Goal: Information Seeking & Learning: Learn about a topic

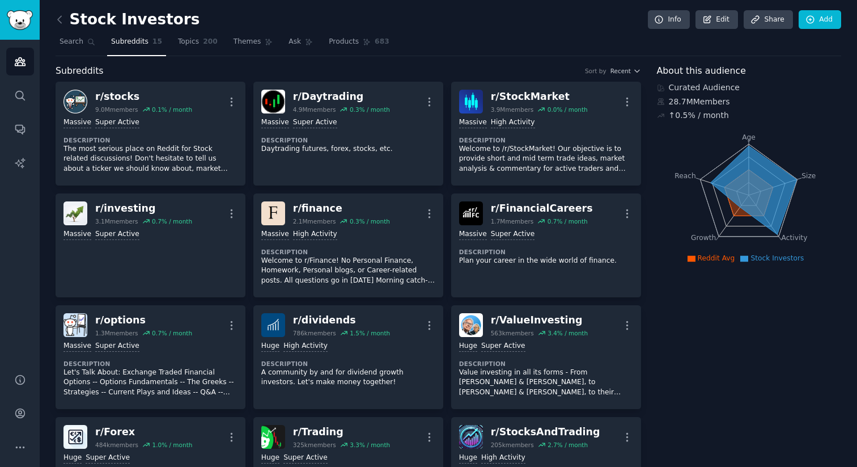
drag, startPoint x: 73, startPoint y: 17, endPoint x: 194, endPoint y: 23, distance: 122.0
click at [196, 25] on div "Stock Investors Info Edit Share Add" at bounding box center [449, 21] width 786 height 23
click at [194, 23] on div "Stock Investors Info Edit Share Add" at bounding box center [449, 21] width 786 height 23
click at [188, 43] on span "Topics" at bounding box center [188, 42] width 21 height 10
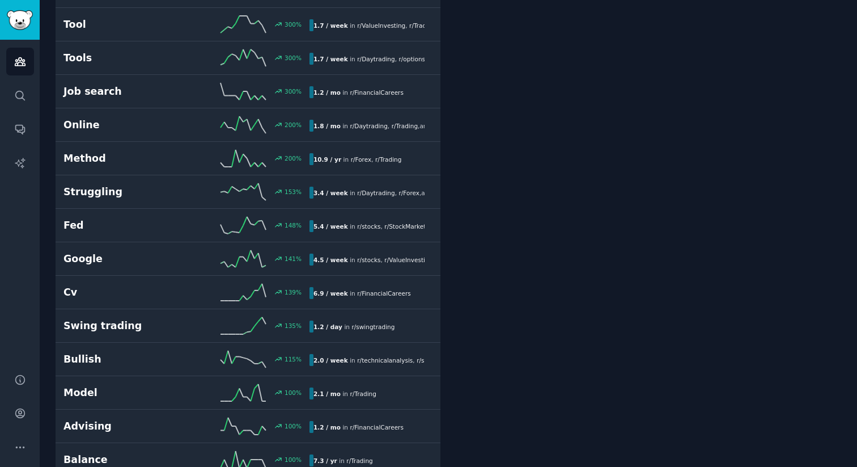
scroll to position [387, 0]
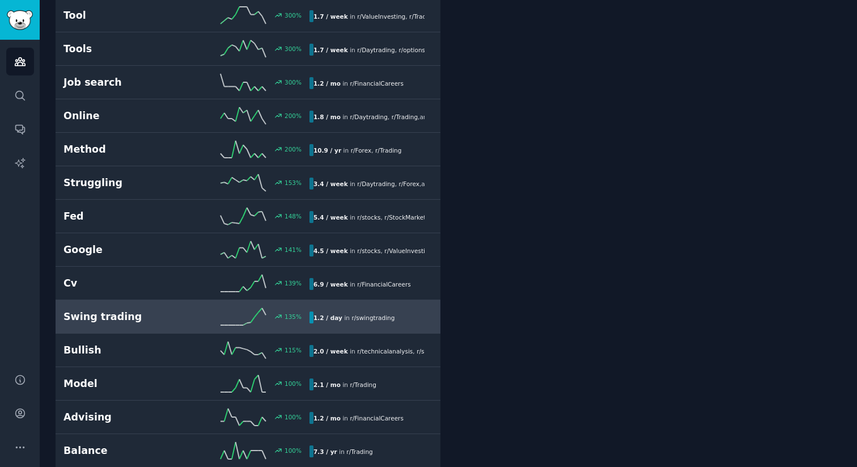
click at [117, 320] on h2 "Swing trading" at bounding box center [124, 317] width 123 height 14
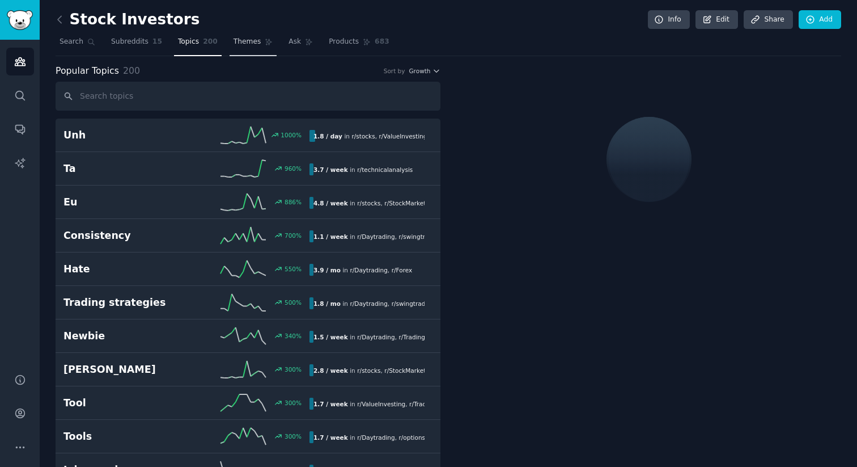
click at [241, 46] on link "Themes" at bounding box center [254, 44] width 48 height 23
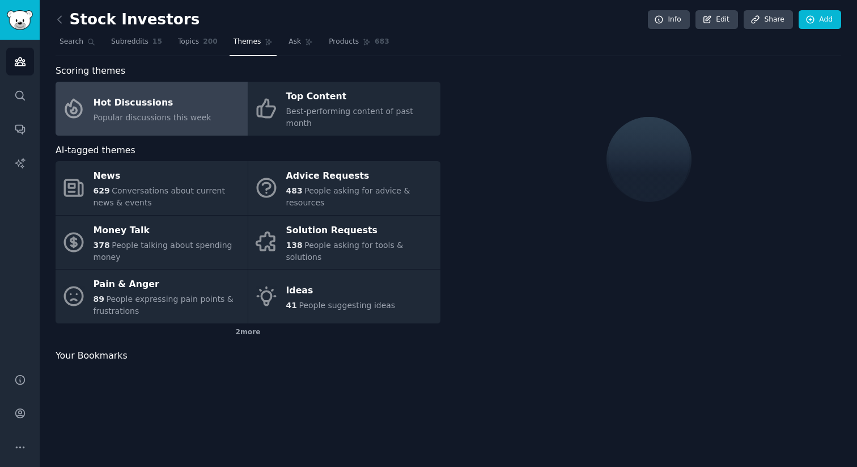
click at [188, 102] on div "Hot Discussions" at bounding box center [153, 103] width 118 height 18
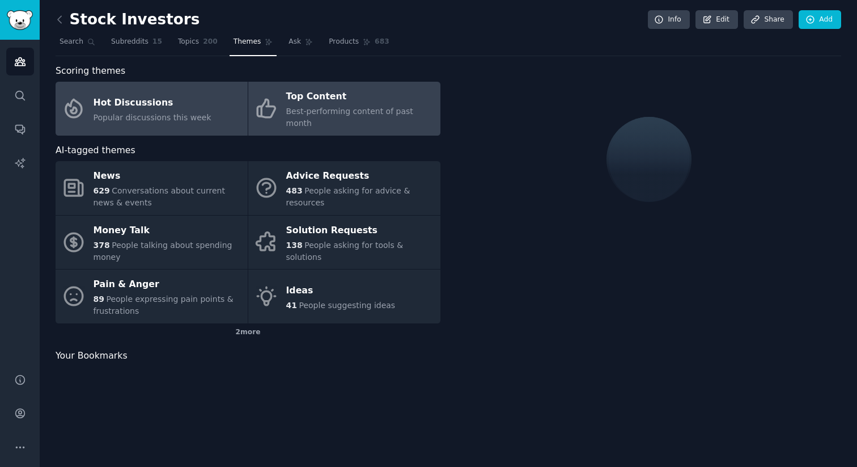
click at [321, 101] on div "Top Content" at bounding box center [360, 97] width 149 height 18
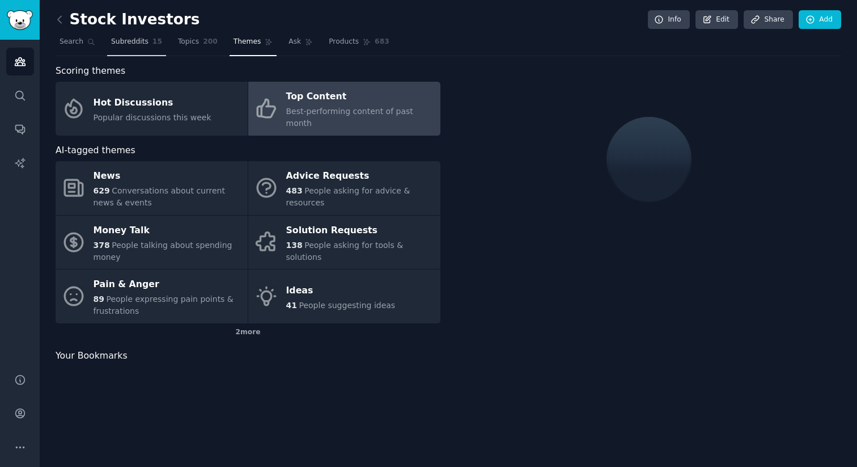
click at [129, 39] on span "Subreddits" at bounding box center [129, 42] width 37 height 10
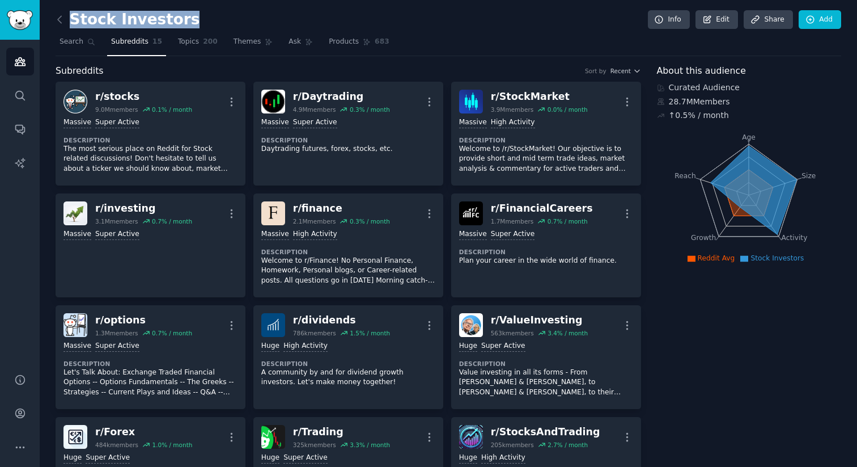
drag, startPoint x: 70, startPoint y: 19, endPoint x: 177, endPoint y: 20, distance: 107.1
click at [177, 20] on h2 "Stock Investors" at bounding box center [128, 20] width 144 height 18
click at [198, 23] on div "Stock Investors Info Edit Share Add" at bounding box center [449, 21] width 786 height 23
drag, startPoint x: 197, startPoint y: 23, endPoint x: 177, endPoint y: 27, distance: 20.4
click at [177, 27] on div "Stock Investors Info Edit Share Add" at bounding box center [449, 21] width 786 height 23
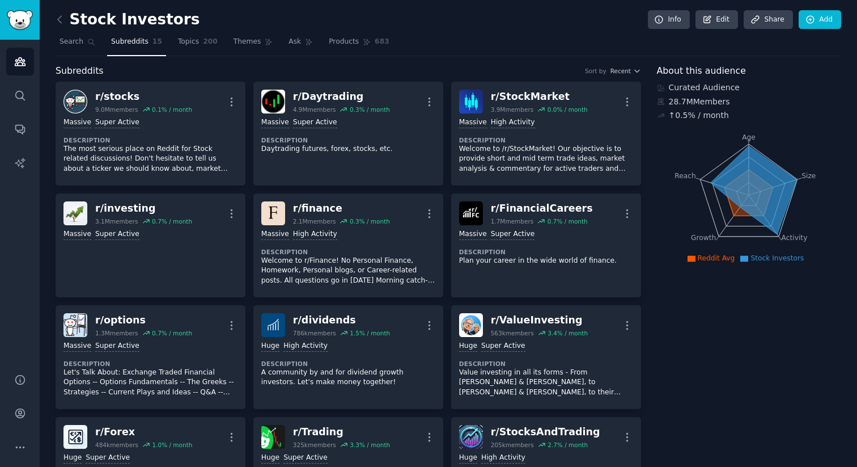
click at [192, 23] on div "Stock Investors Info Edit Share Add" at bounding box center [449, 21] width 786 height 23
click at [189, 45] on span "Topics" at bounding box center [188, 42] width 21 height 10
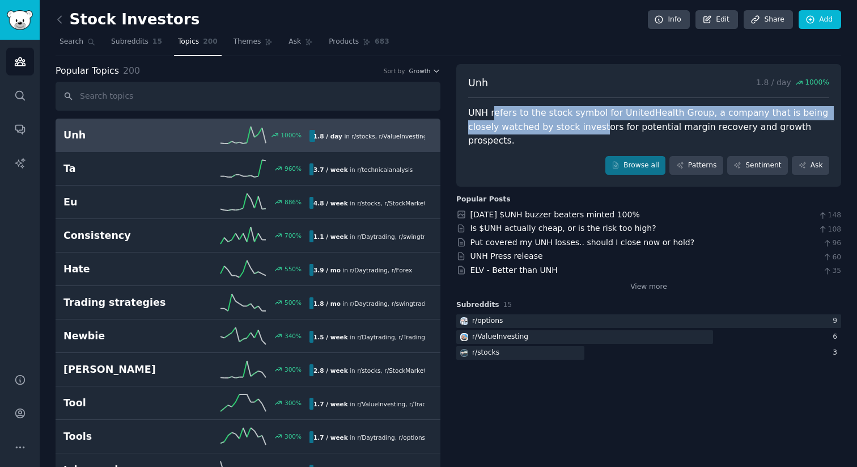
drag, startPoint x: 491, startPoint y: 115, endPoint x: 563, endPoint y: 132, distance: 74.0
click at [563, 132] on div "UNH refers to the stock symbol for UnitedHealth Group, a company that is being …" at bounding box center [648, 127] width 361 height 42
